Goal: Information Seeking & Learning: Learn about a topic

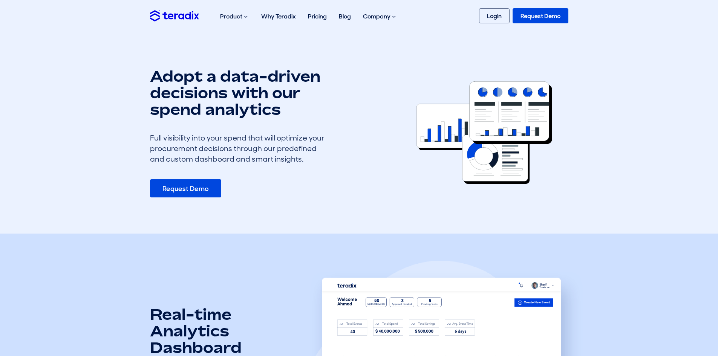
drag, startPoint x: 124, startPoint y: 75, endPoint x: 321, endPoint y: 155, distance: 212.8
click at [321, 155] on section "Adopt a data-driven decisions with our spend analytics Full visibility into you…" at bounding box center [359, 133] width 718 height 202
click at [302, 159] on div "Full visibility into your spend that will optimize your procurement decisions t…" at bounding box center [240, 149] width 181 height 32
drag, startPoint x: 304, startPoint y: 159, endPoint x: 131, endPoint y: 67, distance: 196.3
click at [131, 67] on section "Adopt a data-driven decisions with our spend analytics Full visibility into you…" at bounding box center [359, 133] width 718 height 202
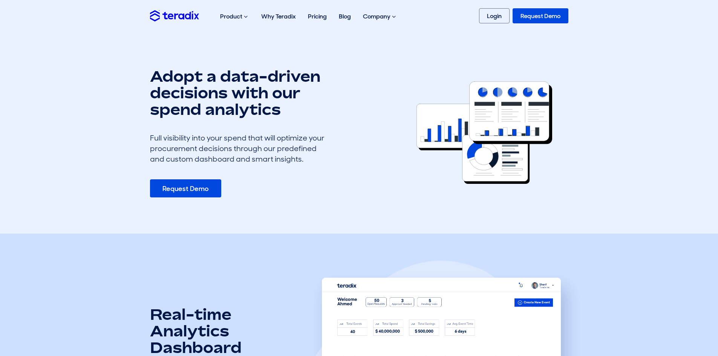
click at [149, 72] on div "Adopt a data-driven decisions with our spend analytics Full visibility into you…" at bounding box center [269, 133] width 251 height 130
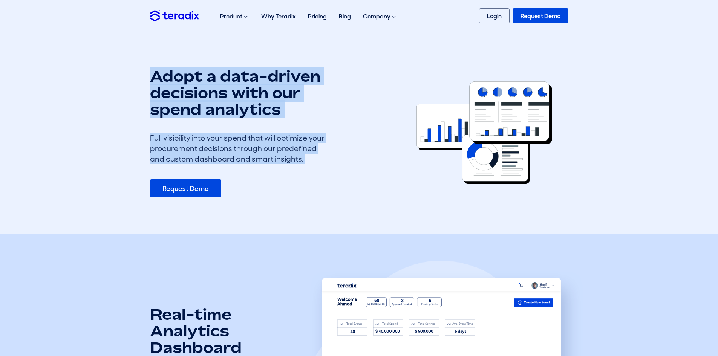
drag, startPoint x: 149, startPoint y: 72, endPoint x: 313, endPoint y: 156, distance: 184.0
click at [313, 156] on div "Adopt a data-driven decisions with our spend analytics Full visibility into you…" at bounding box center [269, 133] width 251 height 130
click at [305, 158] on div "Full visibility into your spend that will optimize your procurement decisions t…" at bounding box center [240, 149] width 181 height 32
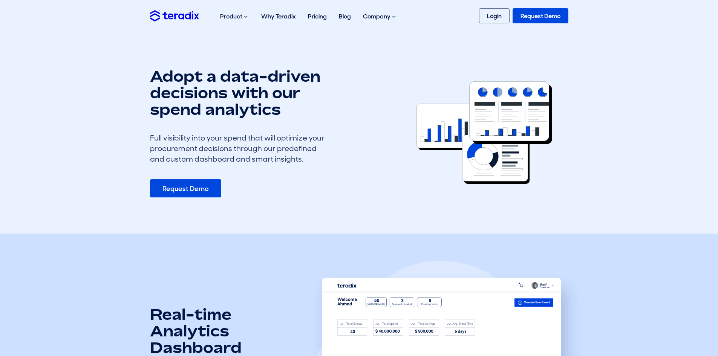
drag, startPoint x: 306, startPoint y: 161, endPoint x: 125, endPoint y: 55, distance: 209.4
click at [125, 55] on section "Adopt a data-driven decisions with our spend analytics Full visibility into you…" at bounding box center [359, 133] width 718 height 202
click at [110, 107] on section "Adopt a data-driven decisions with our spend analytics Full visibility into you…" at bounding box center [359, 133] width 718 height 202
